Goal: Transaction & Acquisition: Purchase product/service

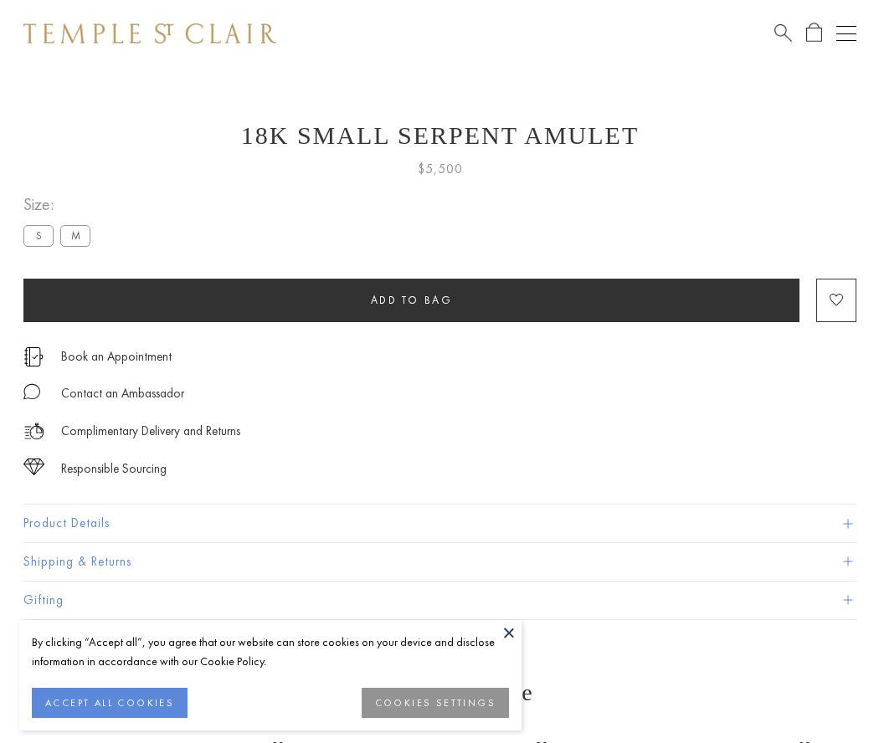
scroll to position [33, 0]
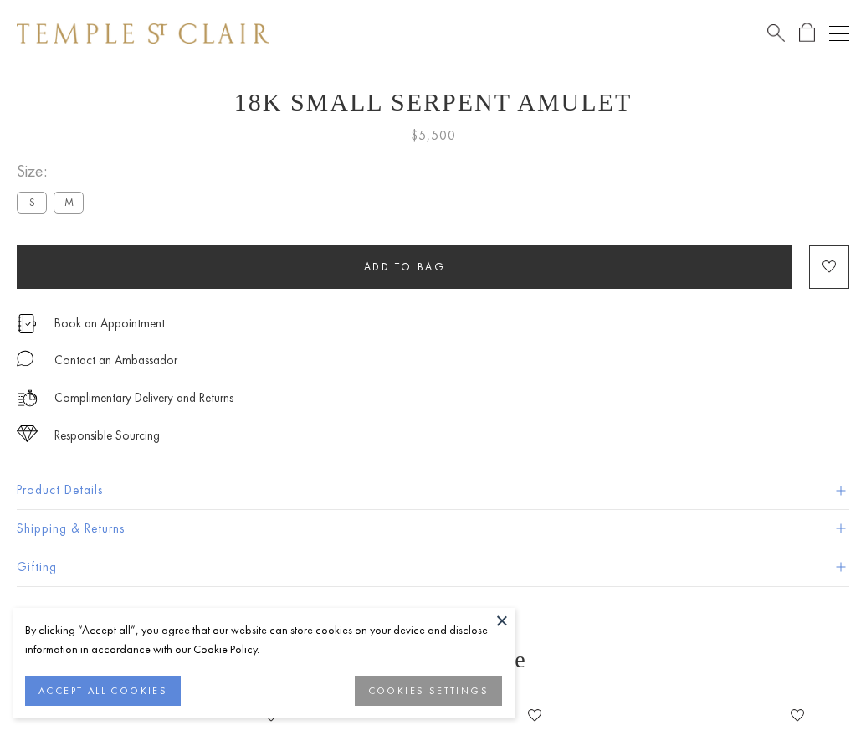
click at [404, 266] on span "Add to bag" at bounding box center [405, 267] width 82 height 14
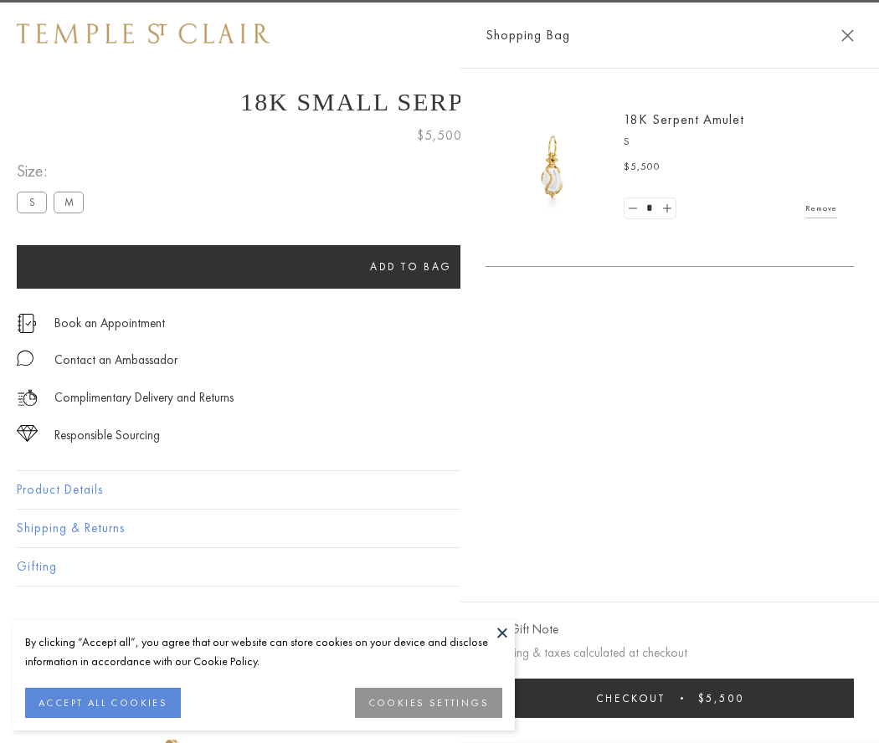
click at [666, 698] on span "Checkout" at bounding box center [630, 698] width 69 height 14
